Goal: Task Accomplishment & Management: Manage account settings

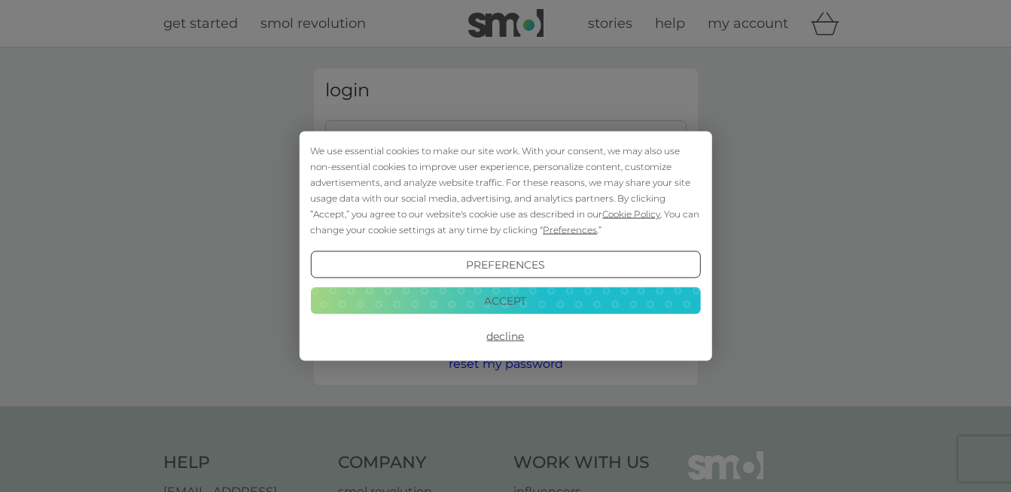
click at [488, 306] on button "Accept" at bounding box center [505, 300] width 390 height 27
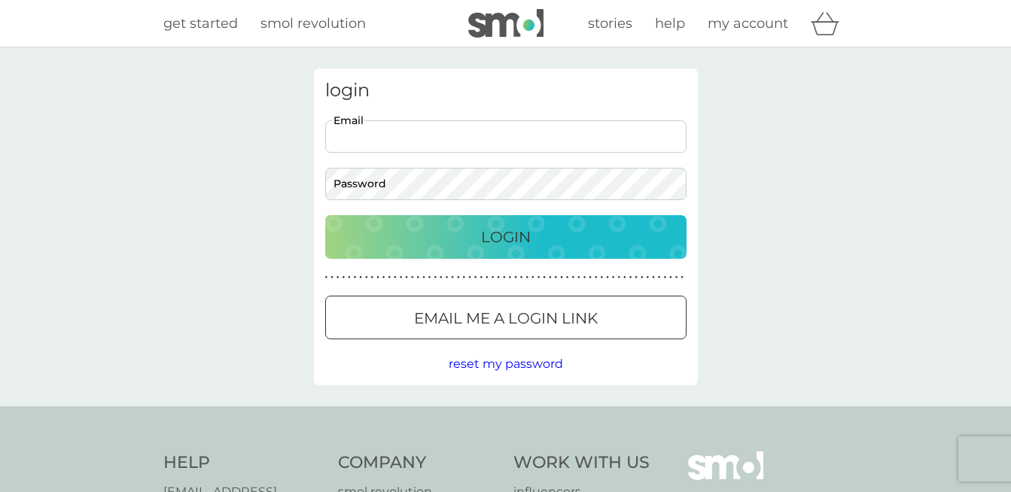
click at [421, 142] on input "Email" at bounding box center [505, 136] width 361 height 32
type input "elliesurv@outlook.com"
click at [325, 215] on button "Login" at bounding box center [505, 237] width 361 height 44
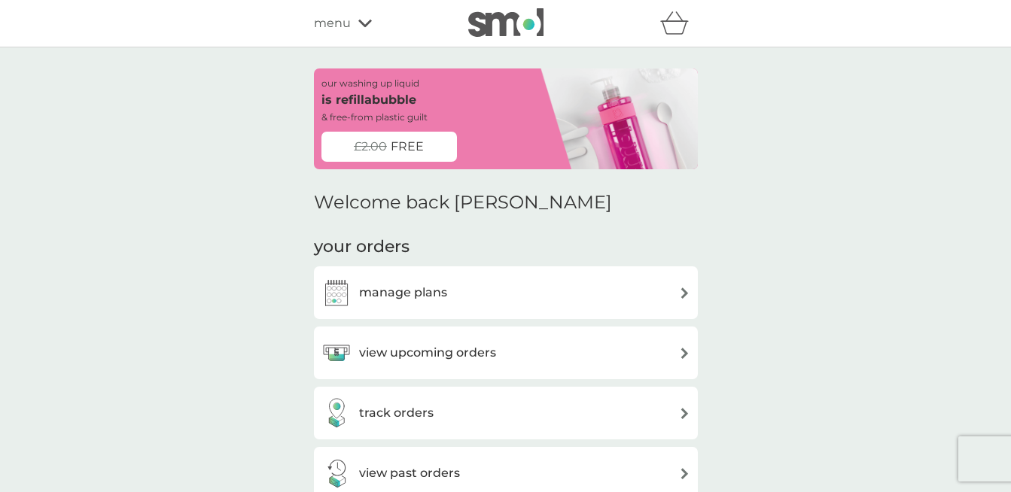
click at [394, 283] on h3 "manage plans" at bounding box center [403, 293] width 88 height 20
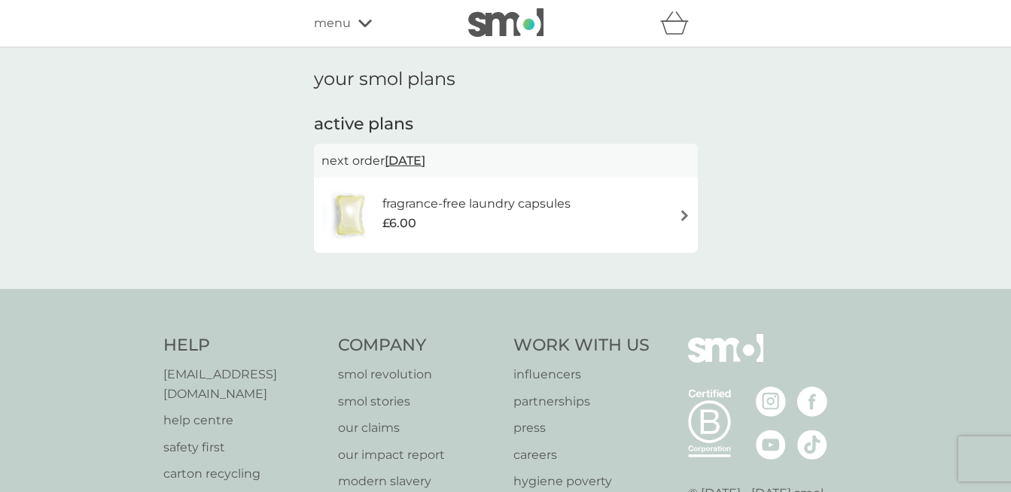
click at [657, 220] on div "fragrance-free laundry capsules £6.00" at bounding box center [505, 215] width 369 height 53
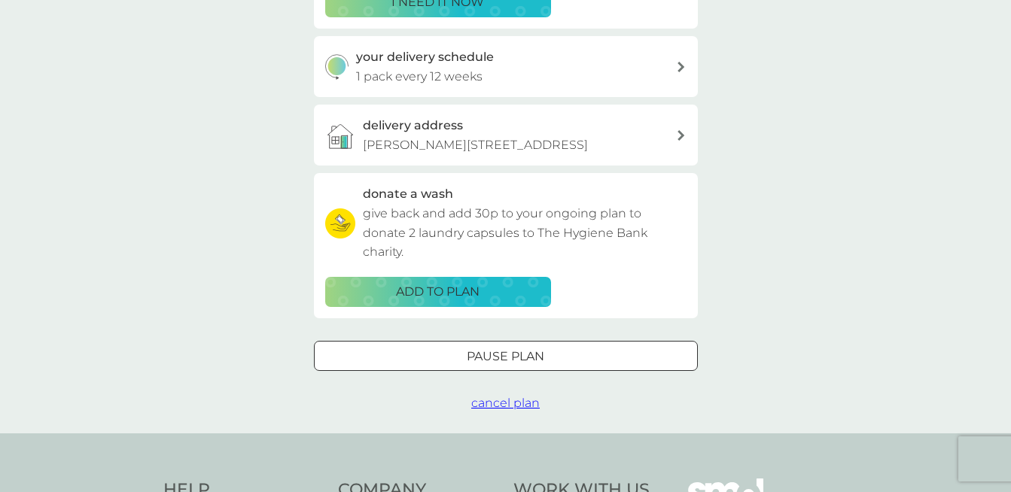
scroll to position [333, 0]
click at [513, 405] on span "cancel plan" at bounding box center [505, 402] width 69 height 14
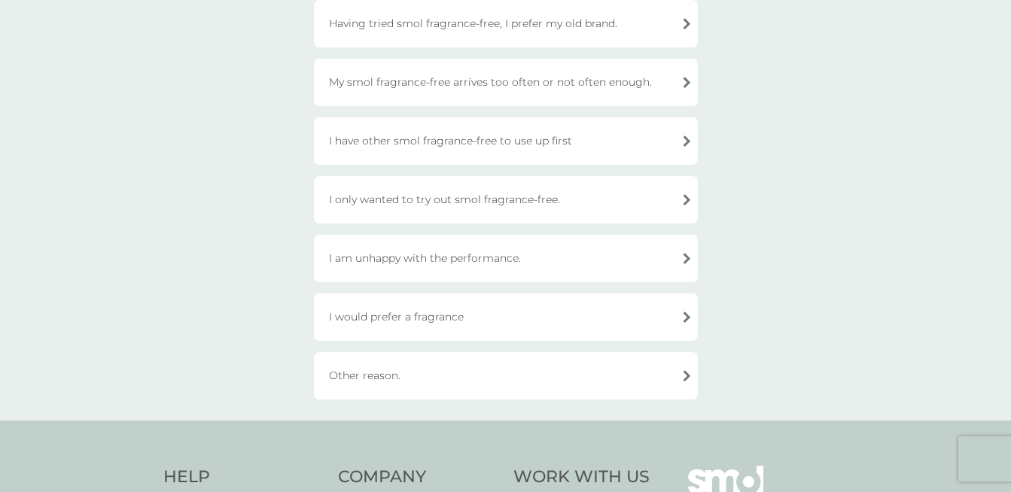
scroll to position [297, 0]
click at [466, 368] on div "Other reason." at bounding box center [506, 375] width 384 height 47
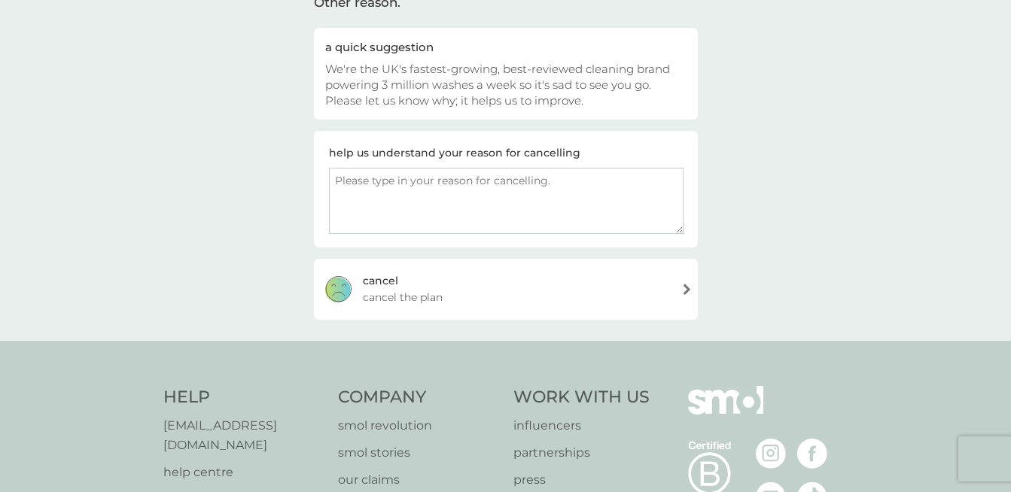
scroll to position [125, 0]
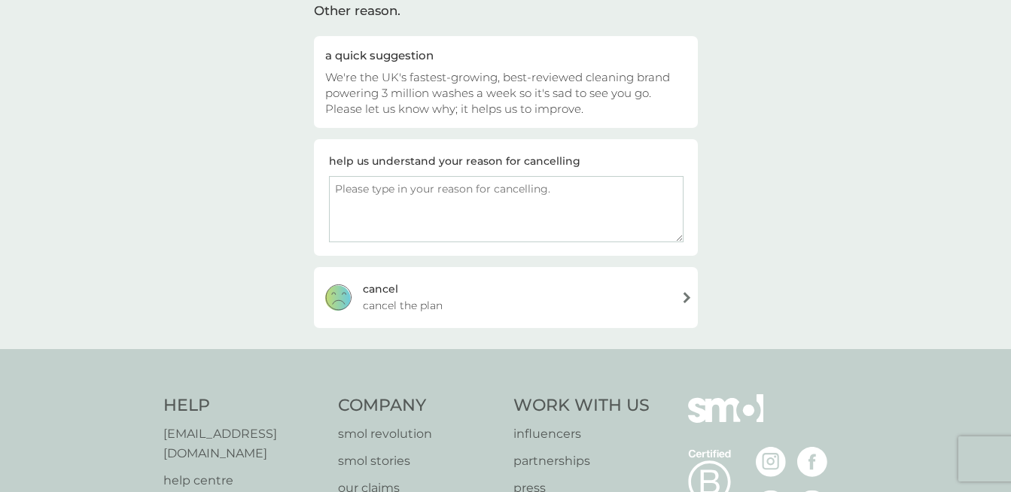
click at [525, 317] on div "[PERSON_NAME] the plan" at bounding box center [506, 297] width 384 height 60
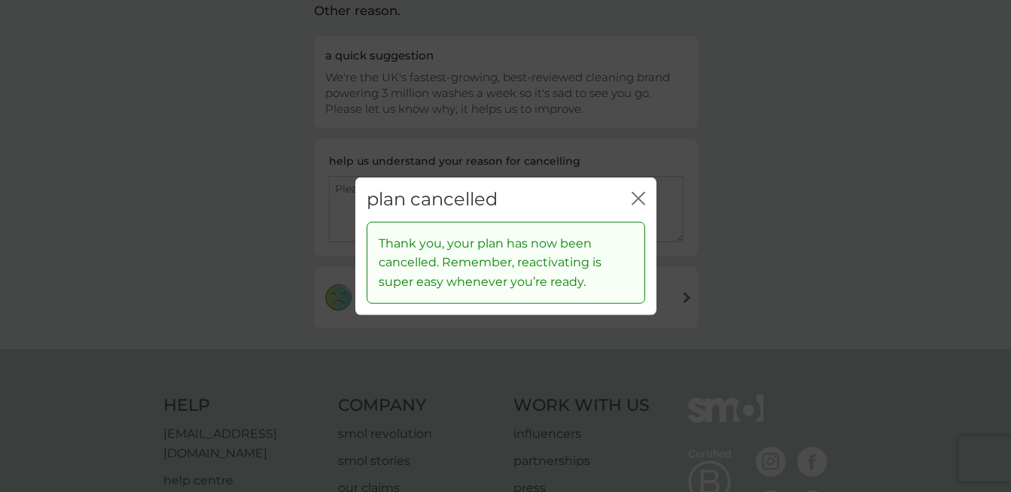
click at [638, 202] on icon "close" at bounding box center [639, 199] width 14 height 14
